Goal: Task Accomplishment & Management: Manage account settings

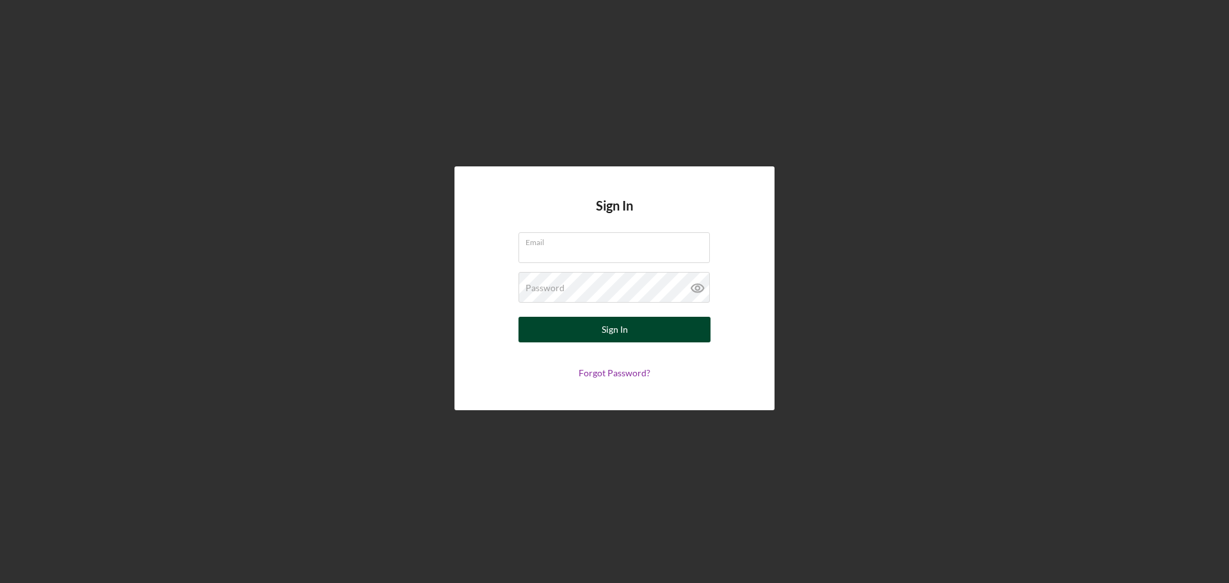
type input "[EMAIL_ADDRESS][DOMAIN_NAME]"
click at [611, 335] on div "Sign In" at bounding box center [615, 330] width 26 height 26
